Goal: Information Seeking & Learning: Check status

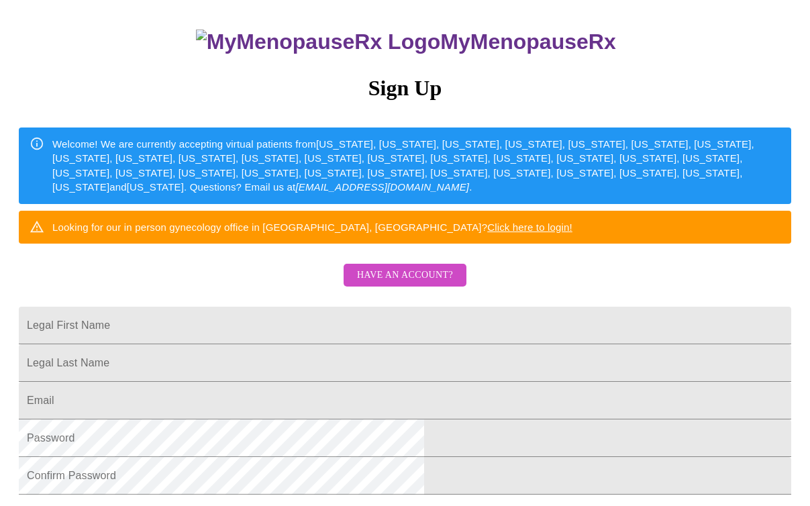
scroll to position [117, 0]
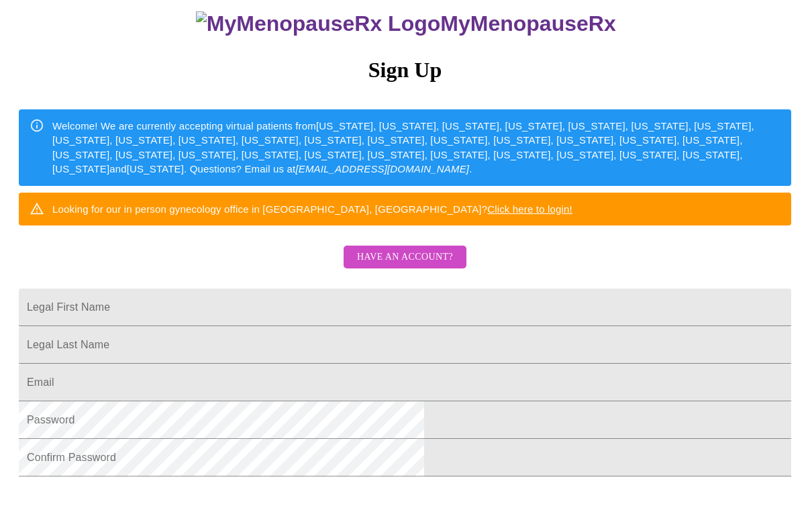
click at [411, 266] on span "Have an account?" at bounding box center [405, 257] width 96 height 17
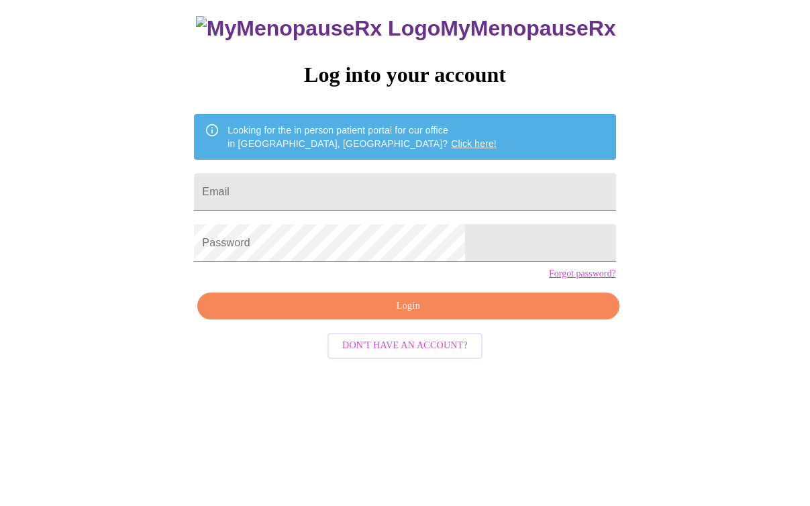
scroll to position [13, 0]
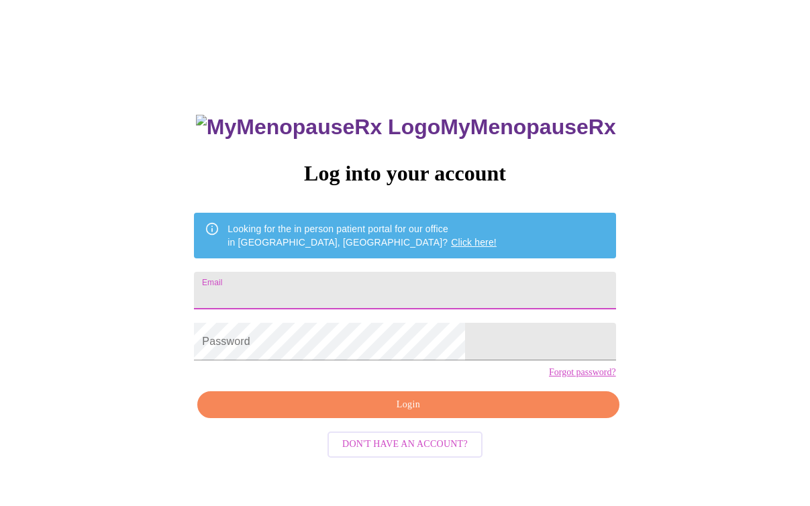
click at [376, 285] on input "Email" at bounding box center [404, 291] width 421 height 38
type input "[EMAIL_ADDRESS][DOMAIN_NAME]"
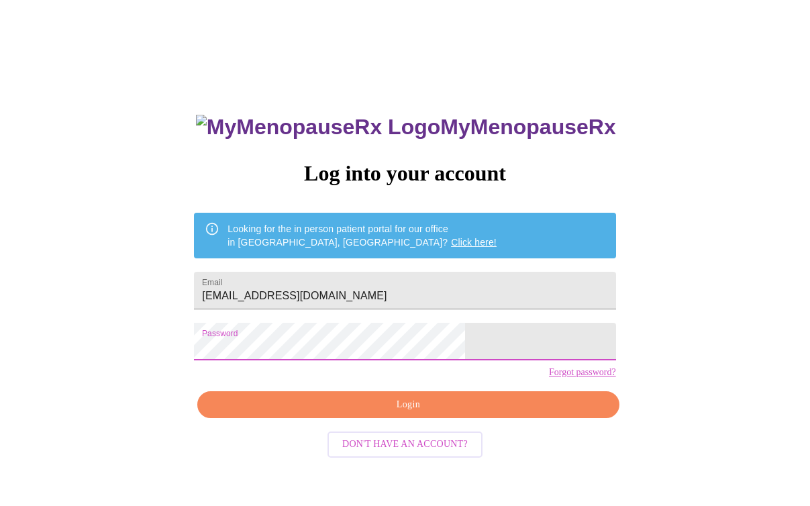
click at [397, 413] on span "Login" at bounding box center [408, 405] width 391 height 17
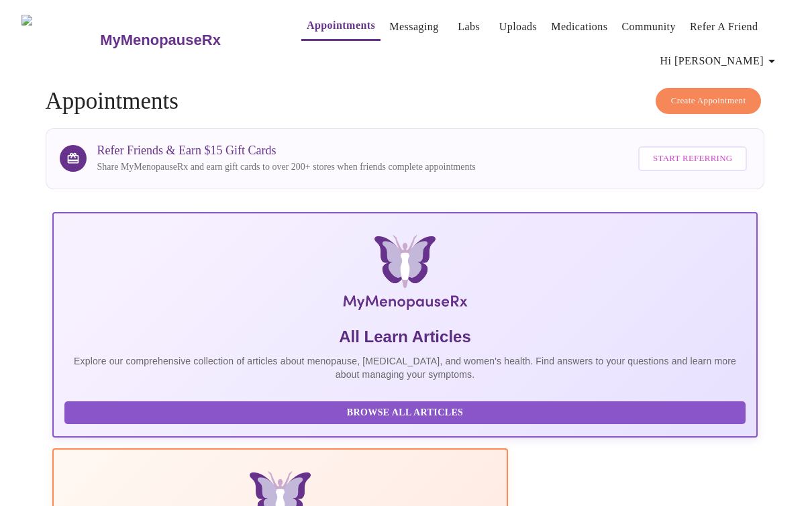
click at [389, 22] on link "Messaging" at bounding box center [413, 26] width 49 height 19
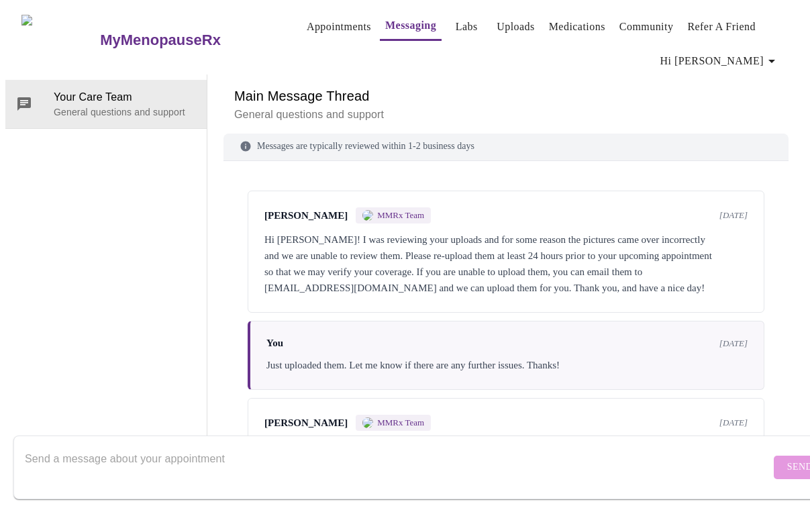
click at [739, 60] on span "Hi [PERSON_NAME]" at bounding box center [719, 61] width 119 height 19
click at [744, 80] on li "Billing" at bounding box center [751, 80] width 62 height 24
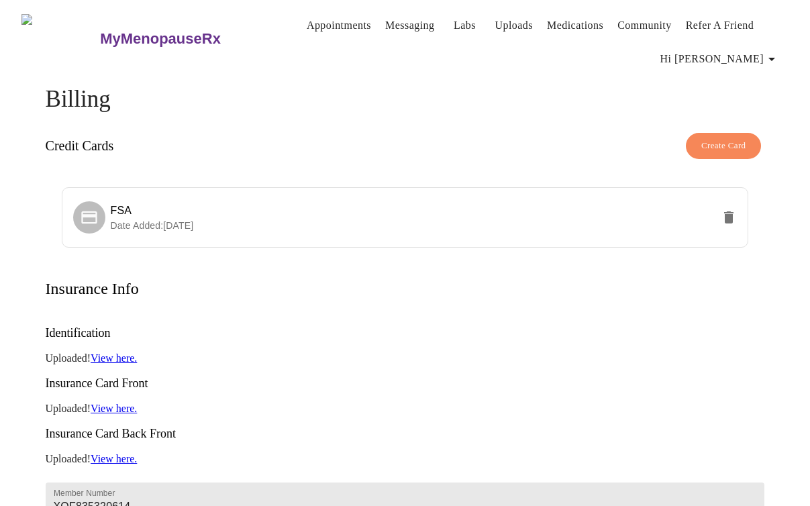
click at [758, 55] on span "Hi [PERSON_NAME]" at bounding box center [719, 59] width 119 height 19
click at [748, 105] on li "Invoices" at bounding box center [751, 102] width 62 height 24
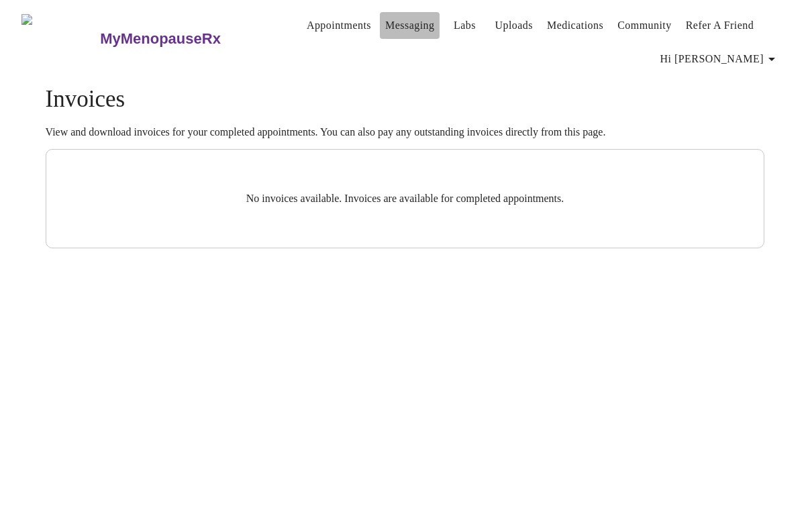
click at [385, 21] on link "Messaging" at bounding box center [409, 25] width 49 height 19
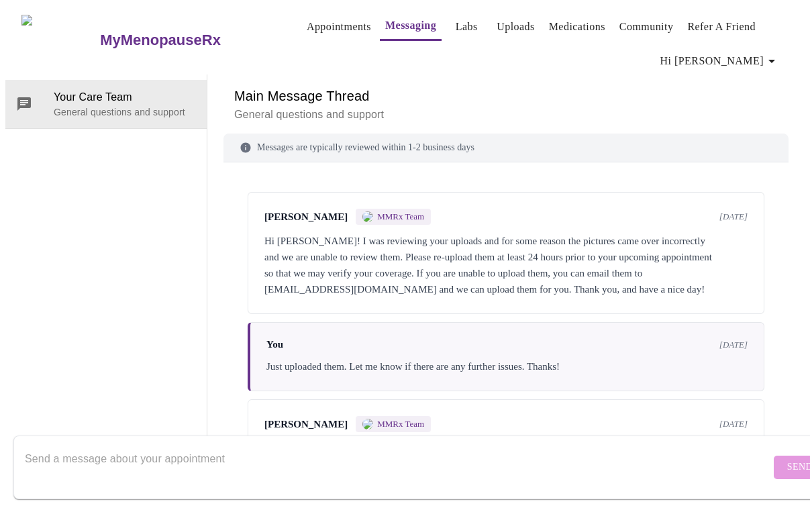
click at [307, 17] on link "Appointments" at bounding box center [339, 26] width 64 height 19
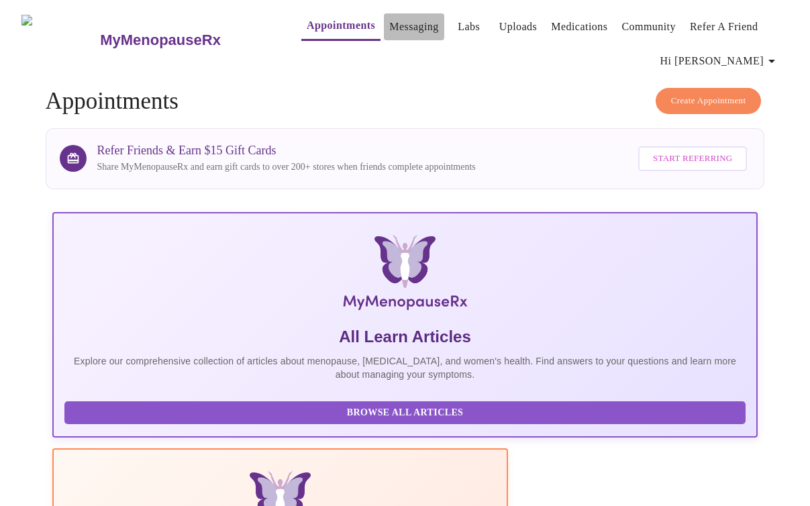
click at [389, 25] on link "Messaging" at bounding box center [413, 26] width 49 height 19
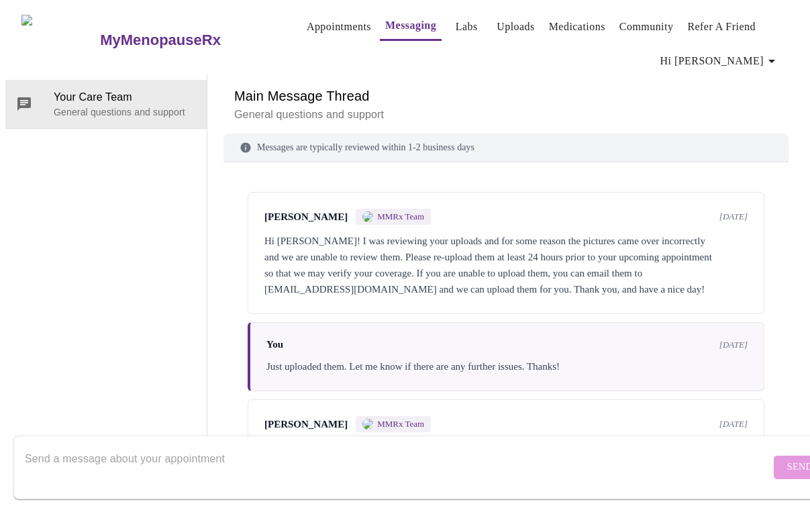
scroll to position [28, 0]
click at [405, 446] on textarea "Send a message about your appointment" at bounding box center [398, 467] width 746 height 43
click at [298, 446] on textarea "Send a message about your appointment" at bounding box center [398, 467] width 746 height 43
click at [456, 22] on link "Labs" at bounding box center [467, 26] width 22 height 19
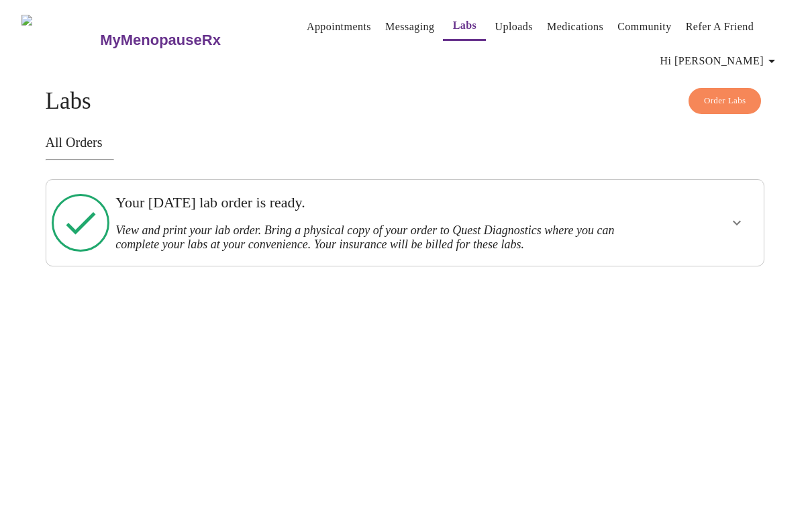
click at [739, 221] on icon "show more" at bounding box center [737, 223] width 8 height 5
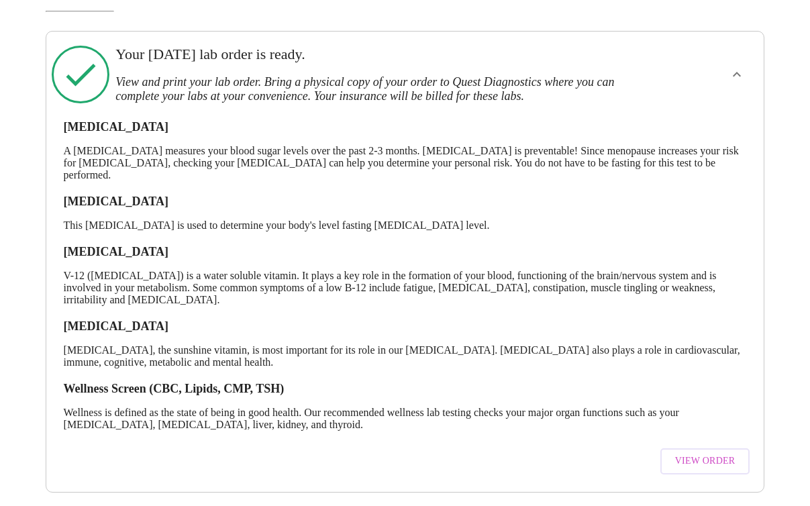
scroll to position [164, 0]
click at [722, 453] on span "View Order" at bounding box center [705, 461] width 60 height 17
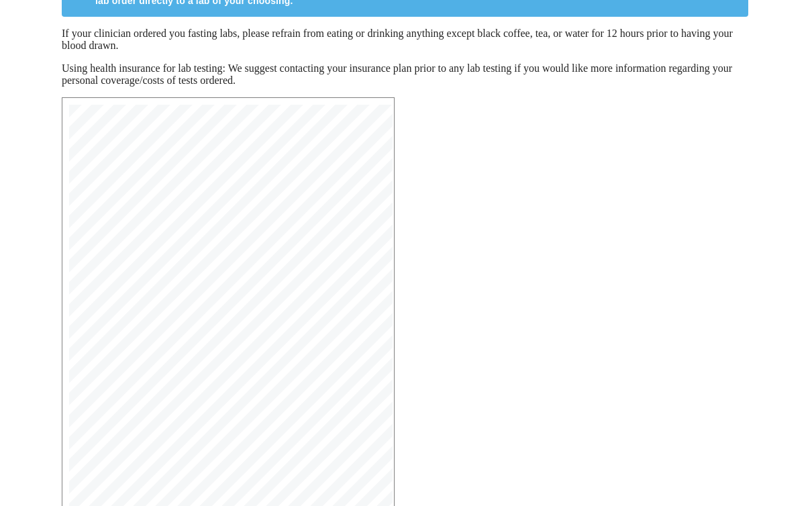
scroll to position [270, 0]
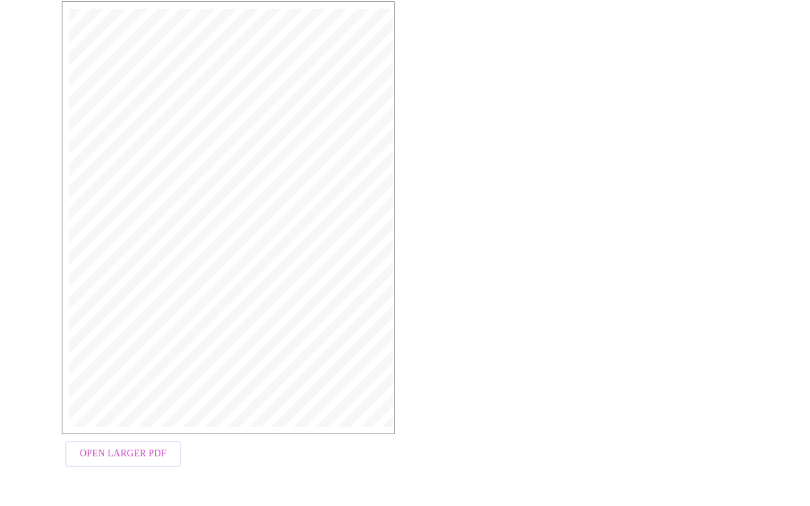
click at [139, 460] on span "Open Larger PDF" at bounding box center [123, 454] width 87 height 17
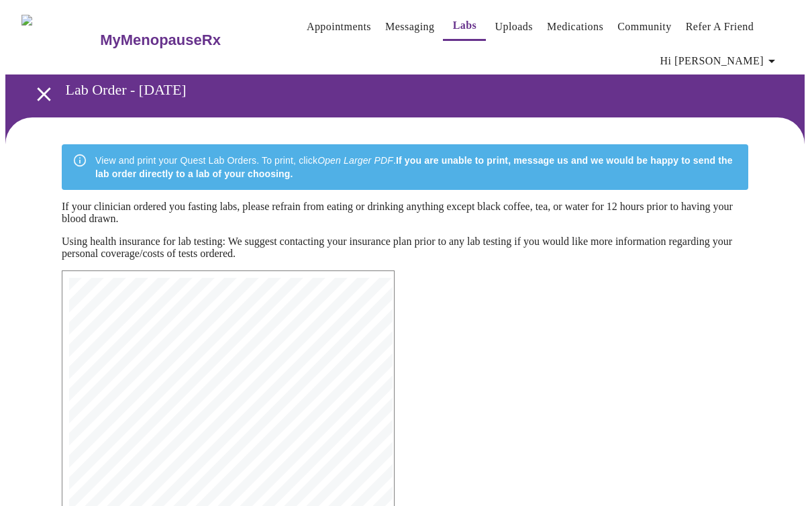
click at [38, 90] on icon "open drawer" at bounding box center [43, 93] width 13 height 13
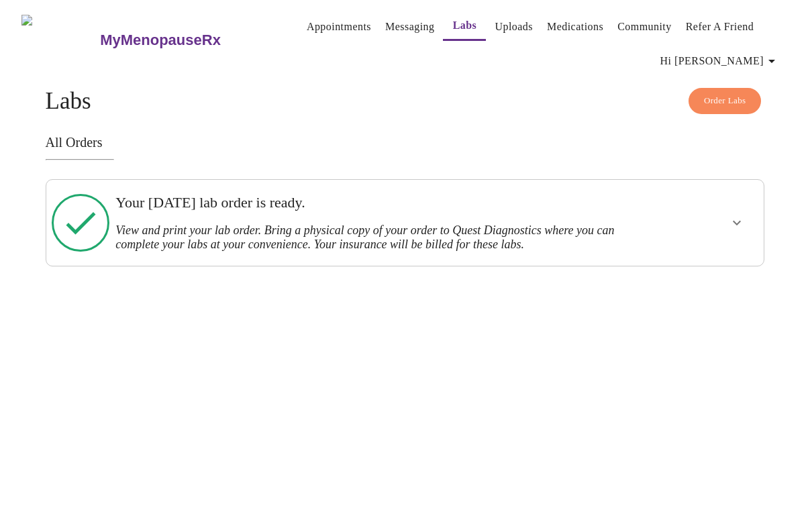
click at [385, 22] on link "Messaging" at bounding box center [409, 26] width 49 height 19
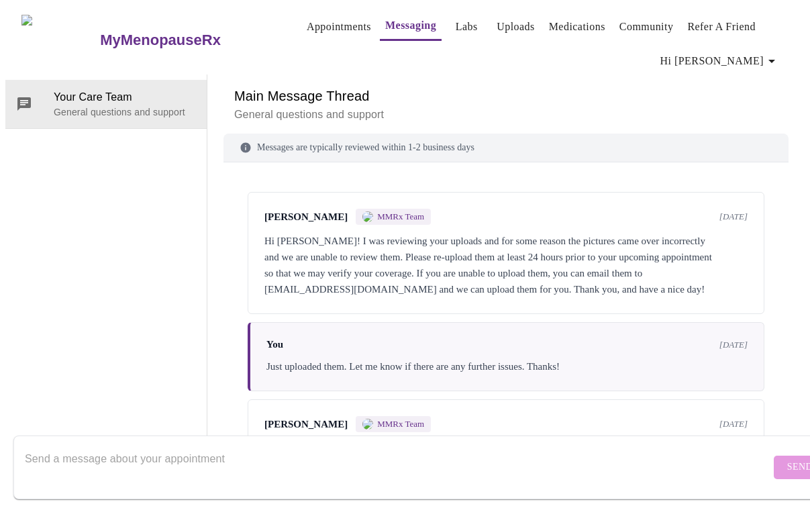
scroll to position [28, 0]
